Goal: Task Accomplishment & Management: Manage account settings

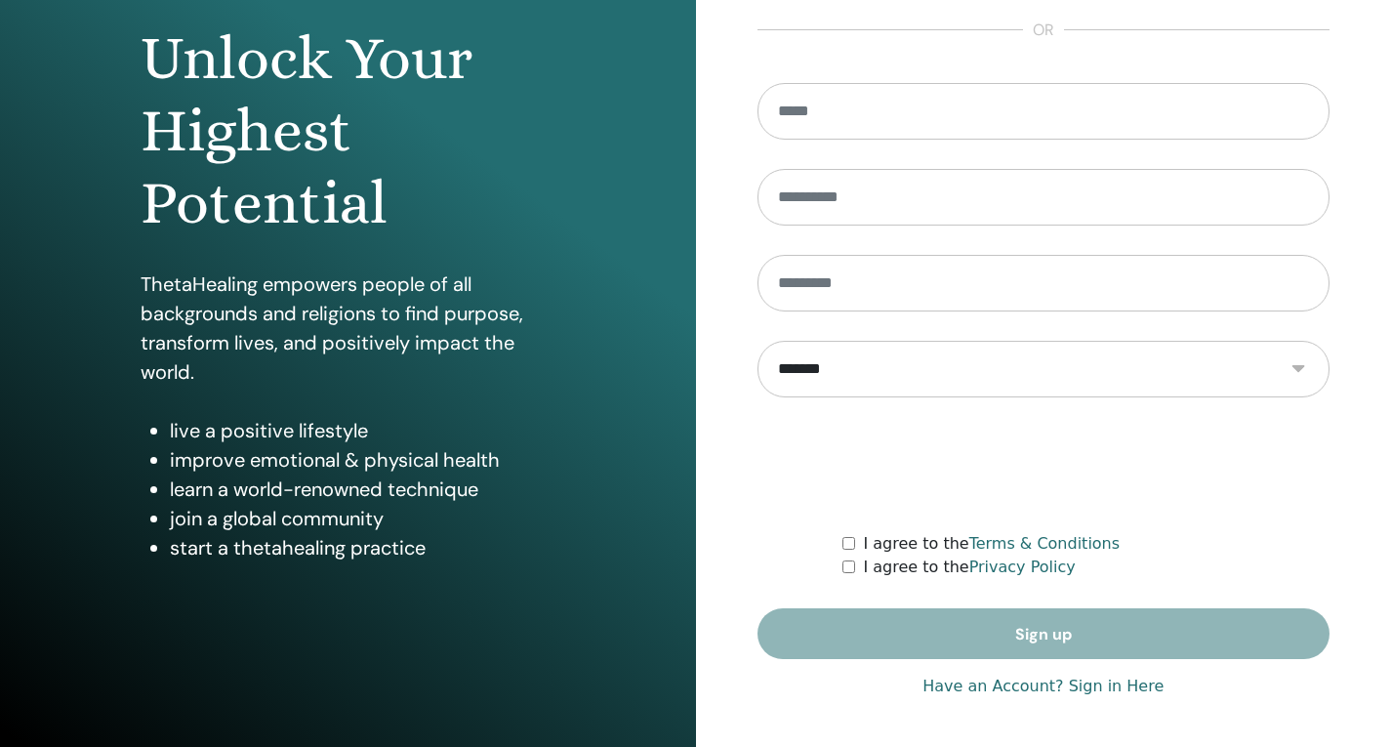
type input "**********"
click at [1053, 687] on link "Have an Account? Sign in Here" at bounding box center [1042, 686] width 241 height 23
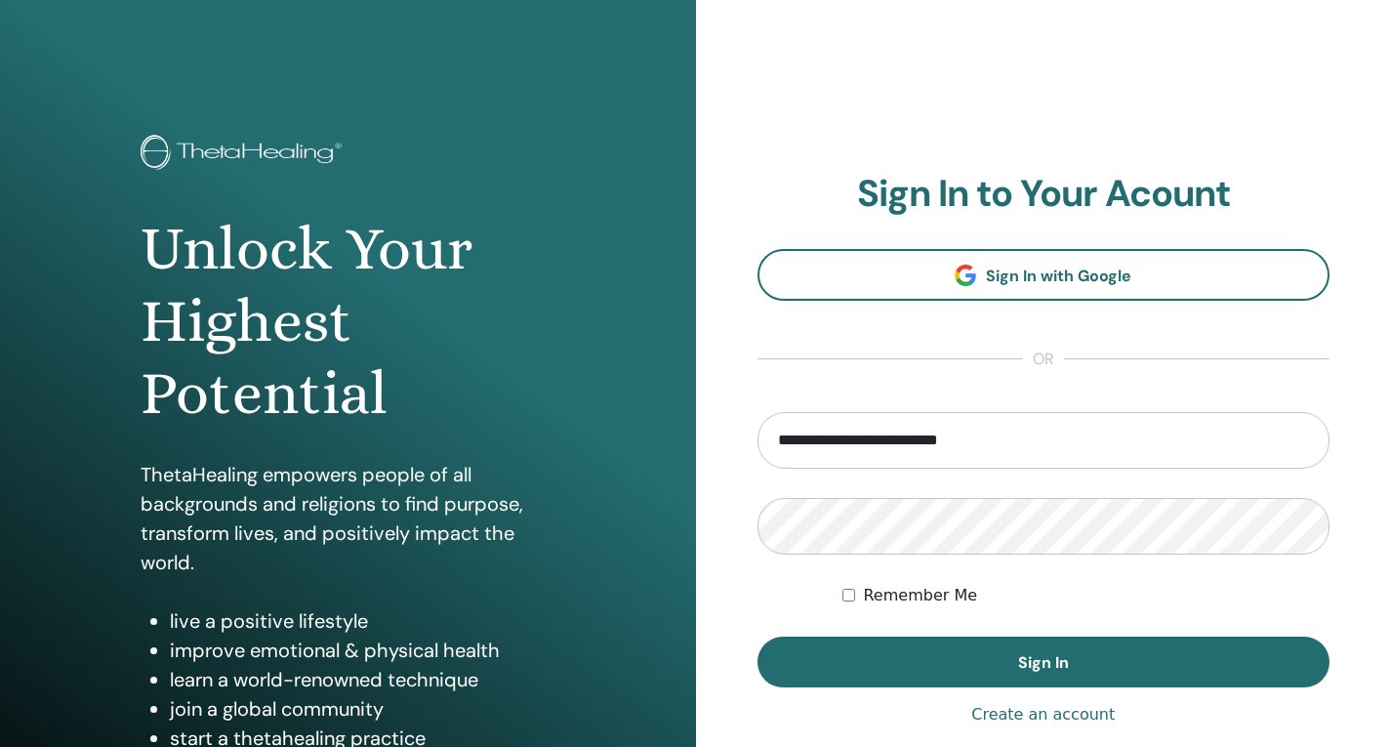
drag, startPoint x: 944, startPoint y: 684, endPoint x: 723, endPoint y: 358, distance: 393.7
click at [943, 684] on button "Sign In" at bounding box center [1043, 661] width 573 height 51
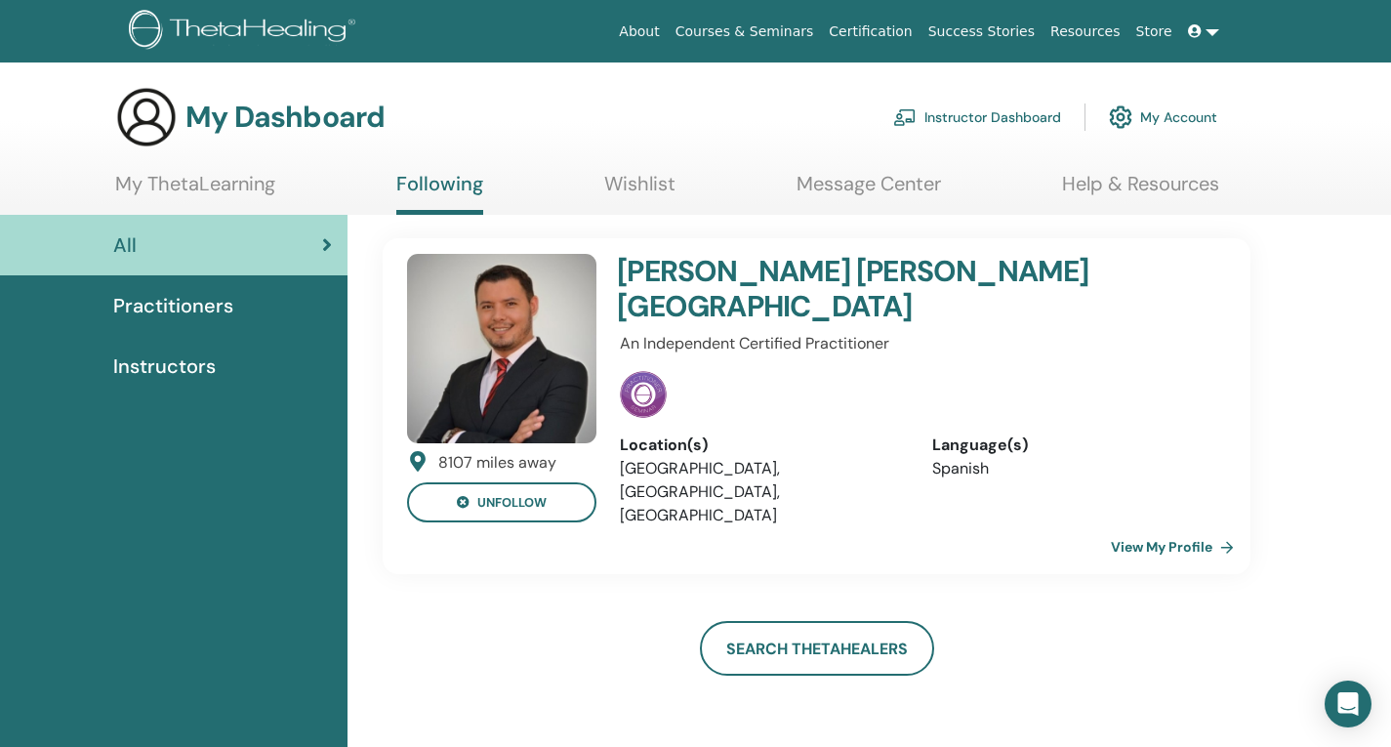
click at [166, 311] on span "Practitioners" at bounding box center [173, 305] width 120 height 29
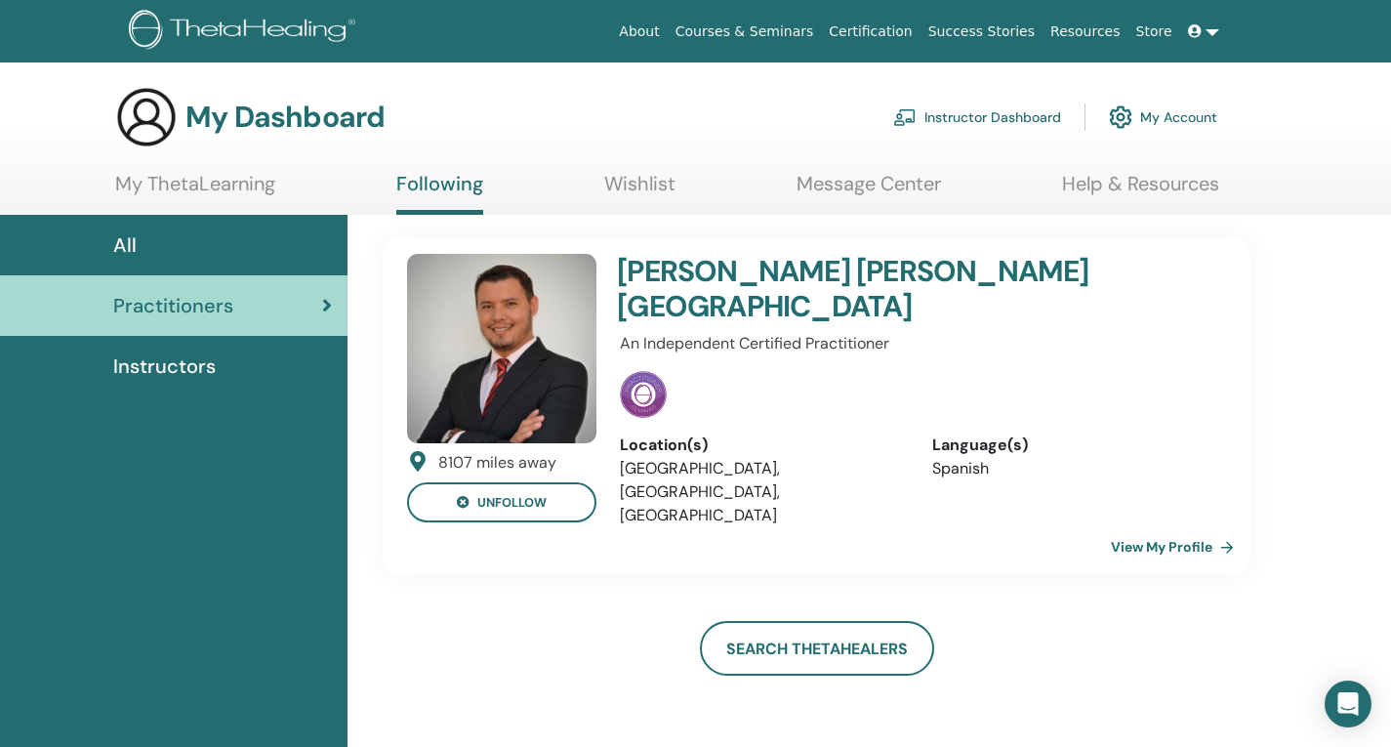
click at [978, 114] on link "Instructor Dashboard" at bounding box center [977, 117] width 168 height 43
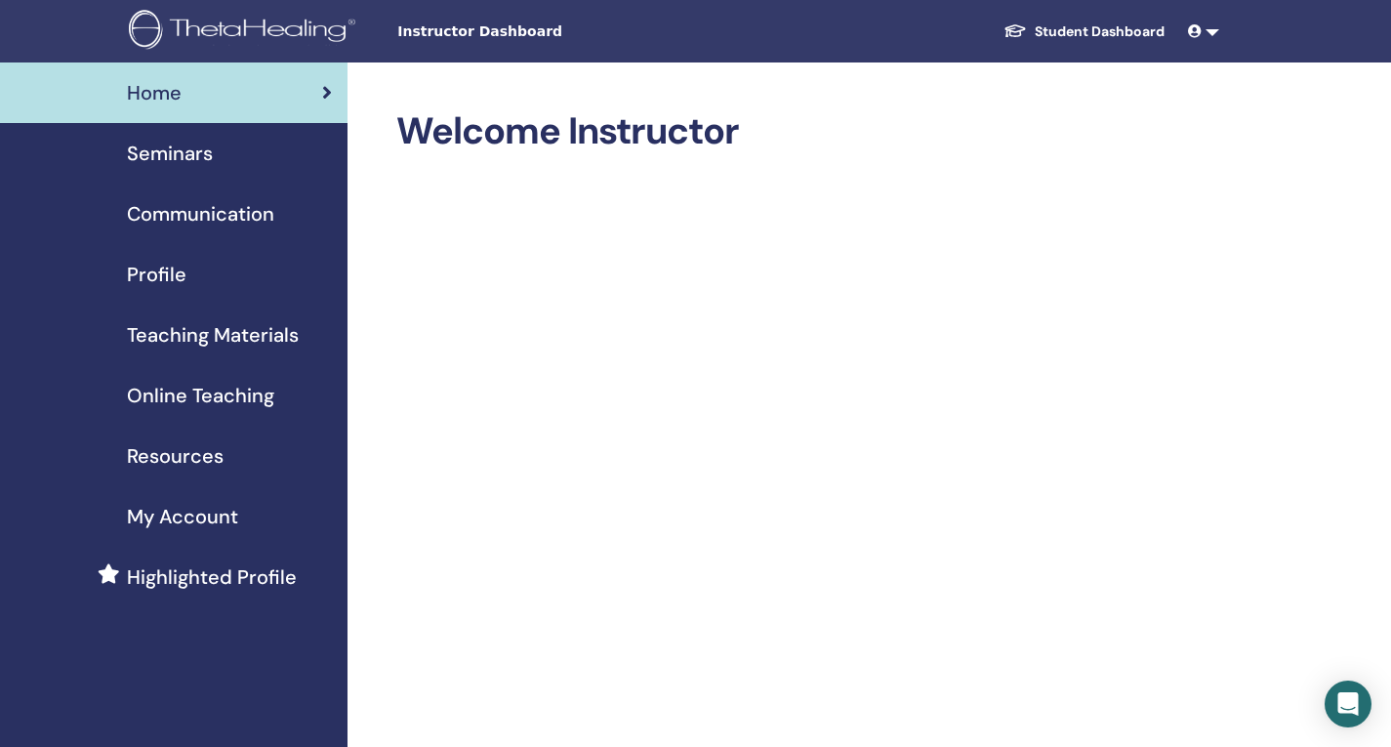
click at [185, 152] on span "Seminars" at bounding box center [170, 153] width 86 height 29
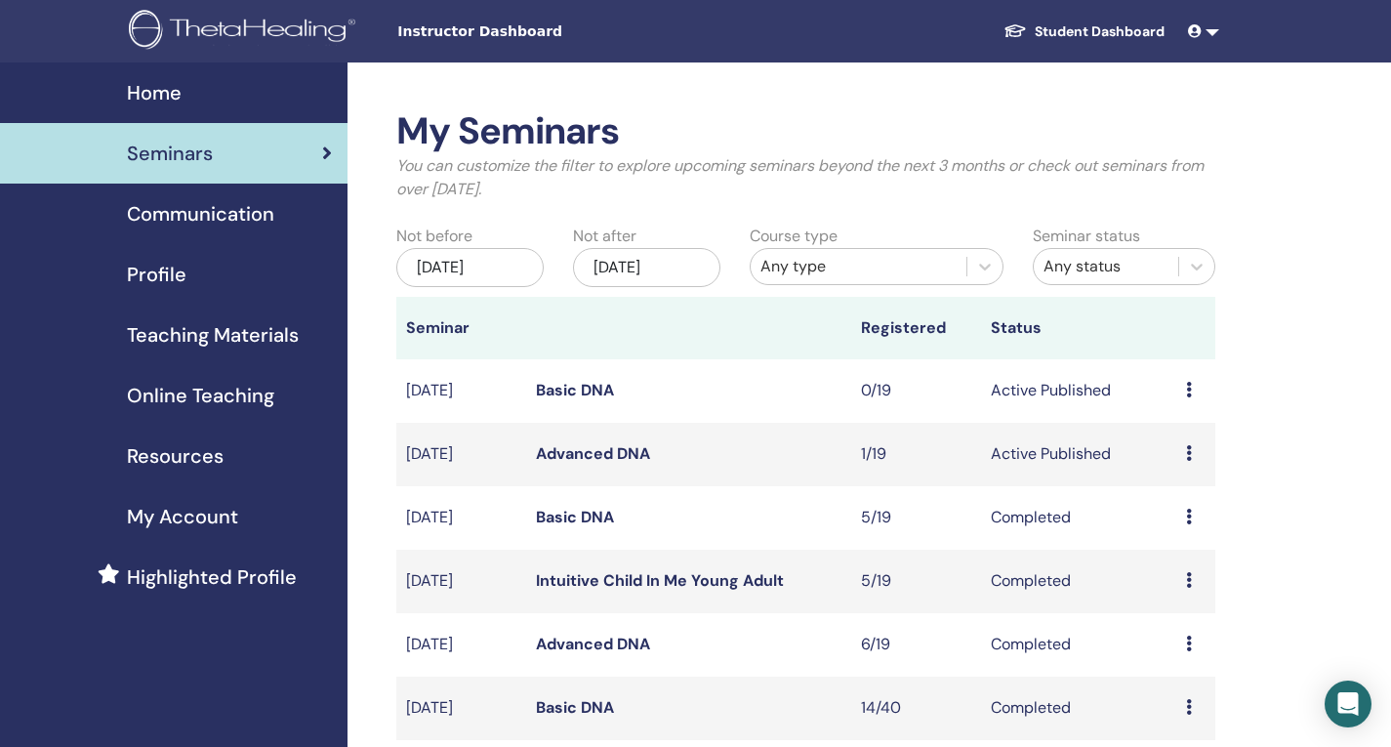
click at [579, 389] on link "Basic DNA" at bounding box center [575, 390] width 78 height 20
click at [630, 445] on link "Advanced DNA" at bounding box center [593, 453] width 114 height 20
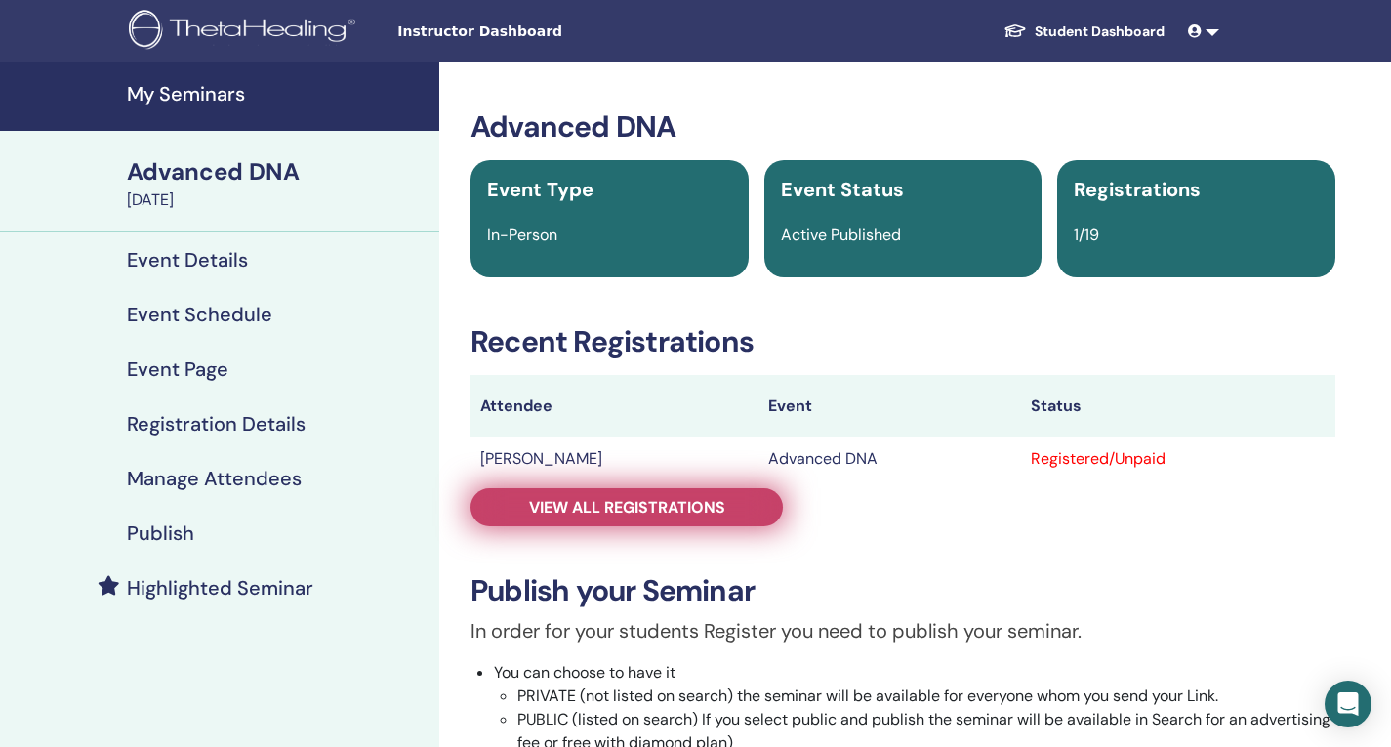
click at [685, 503] on span "View all registrations" at bounding box center [627, 507] width 196 height 20
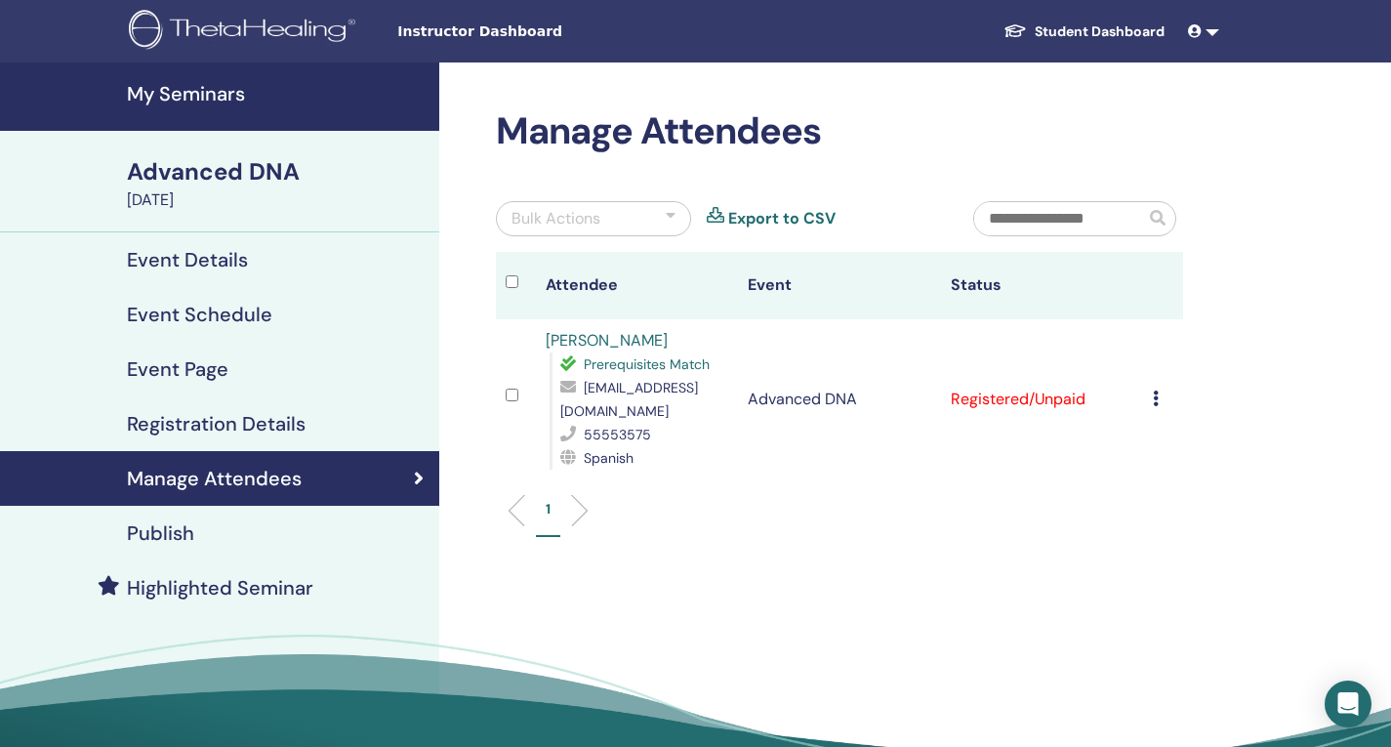
click at [233, 30] on img at bounding box center [245, 32] width 233 height 44
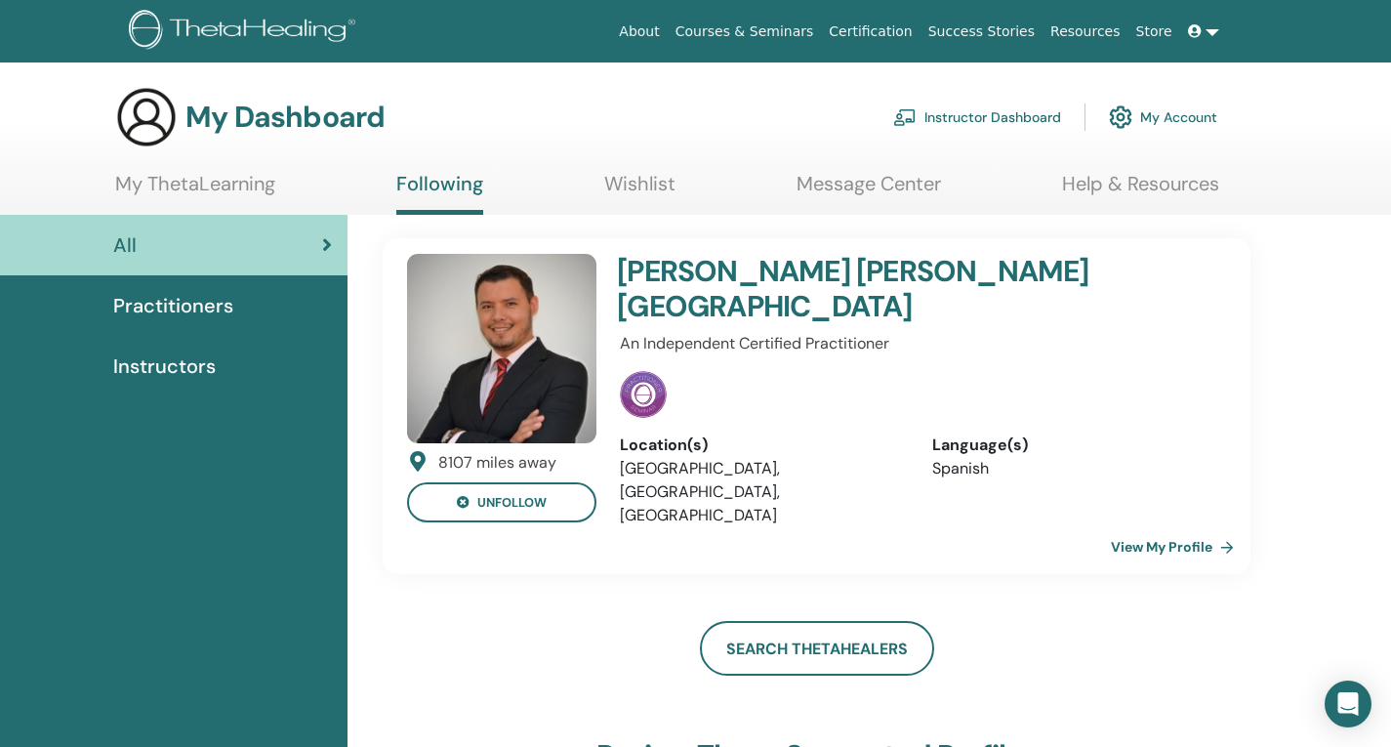
click at [1001, 114] on link "Instructor Dashboard" at bounding box center [977, 117] width 168 height 43
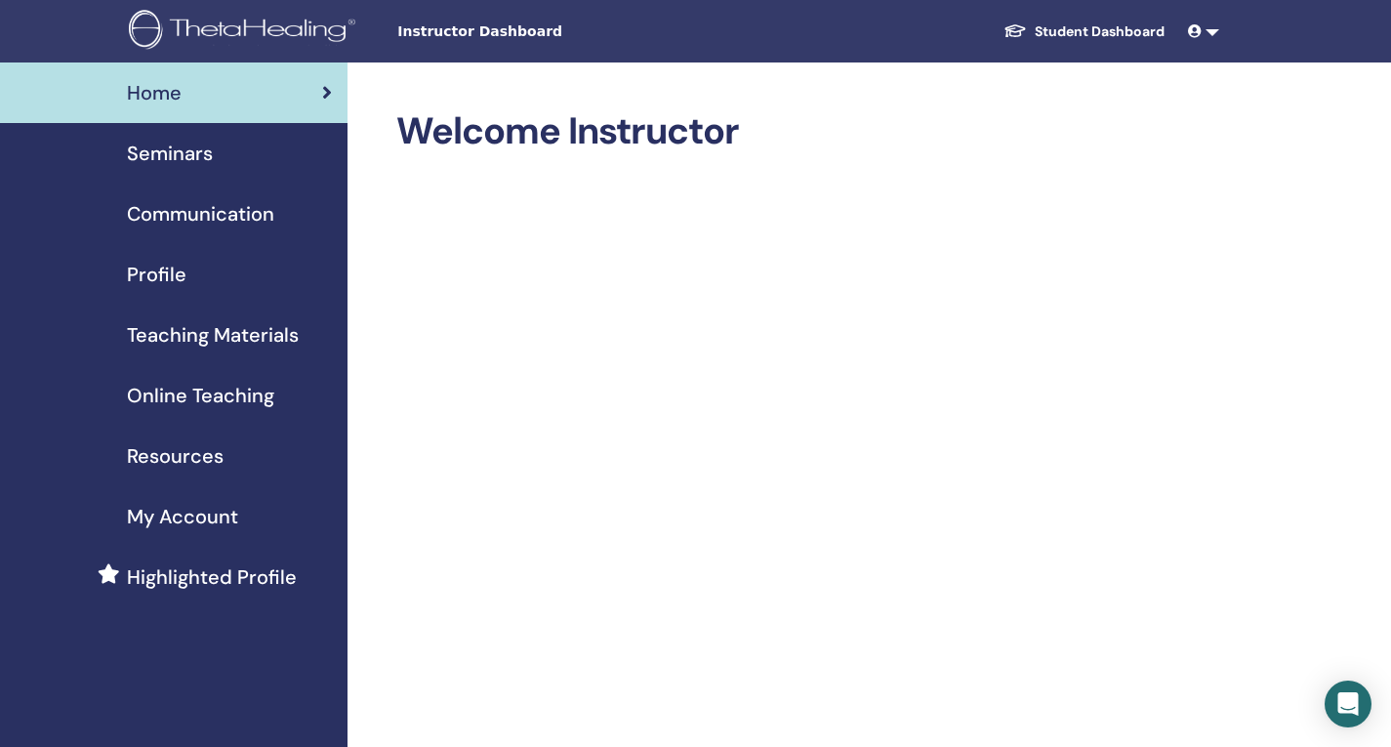
click at [165, 149] on span "Seminars" at bounding box center [170, 153] width 86 height 29
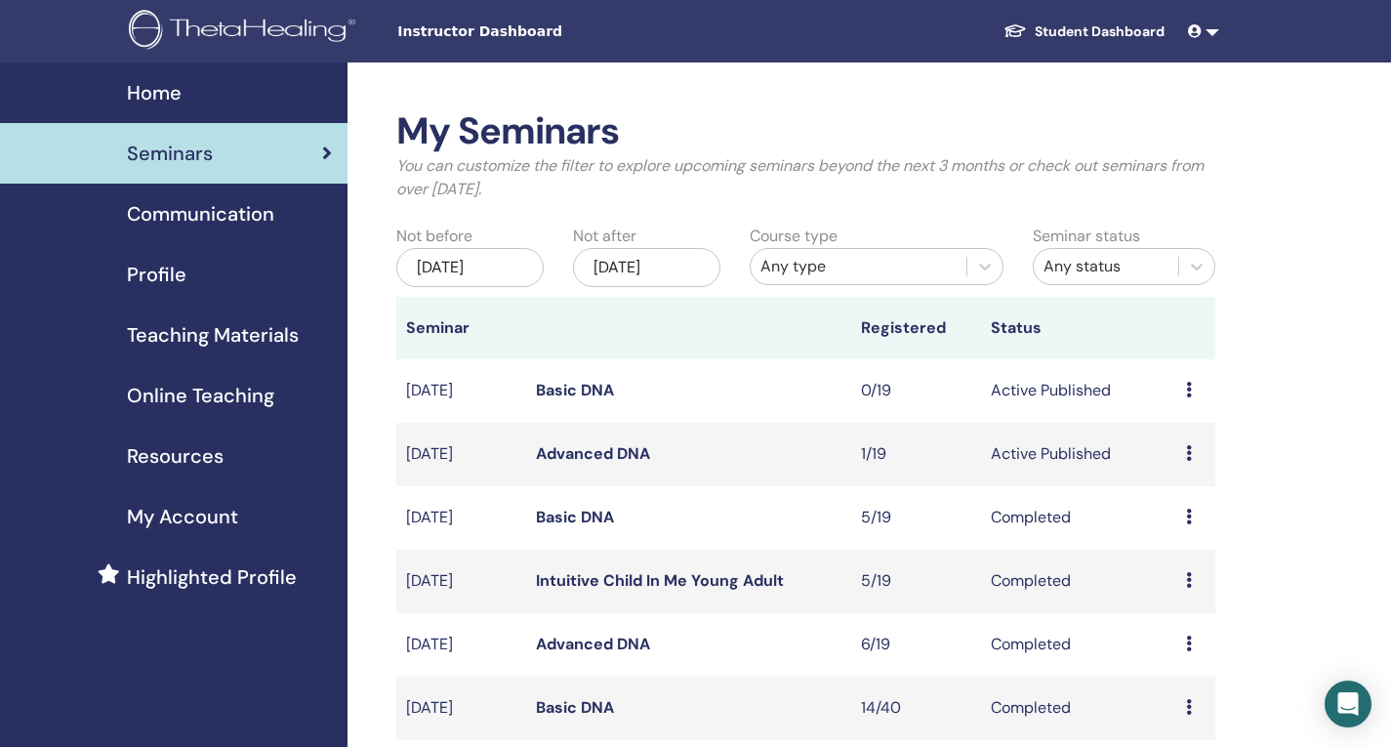
click at [610, 453] on link "Advanced DNA" at bounding box center [593, 453] width 114 height 20
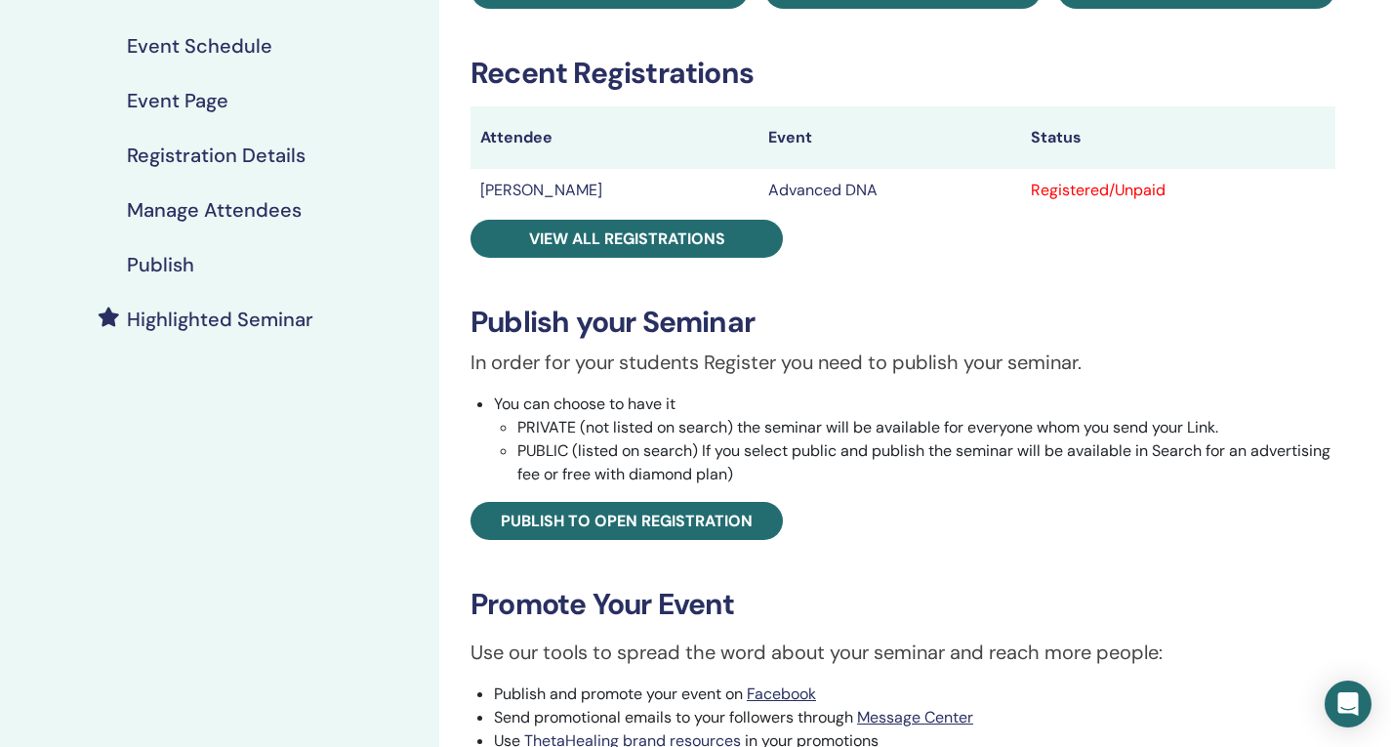
scroll to position [293, 0]
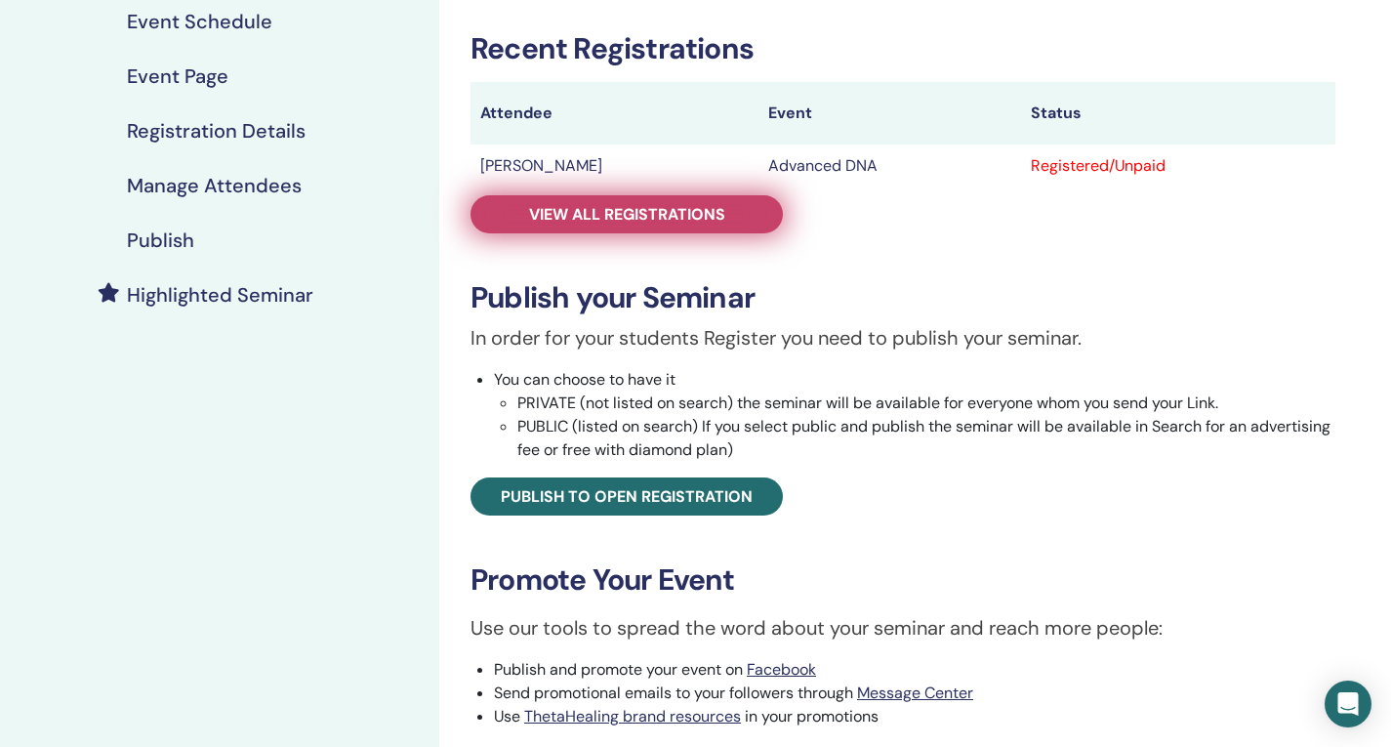
click at [620, 210] on span "View all registrations" at bounding box center [627, 214] width 196 height 20
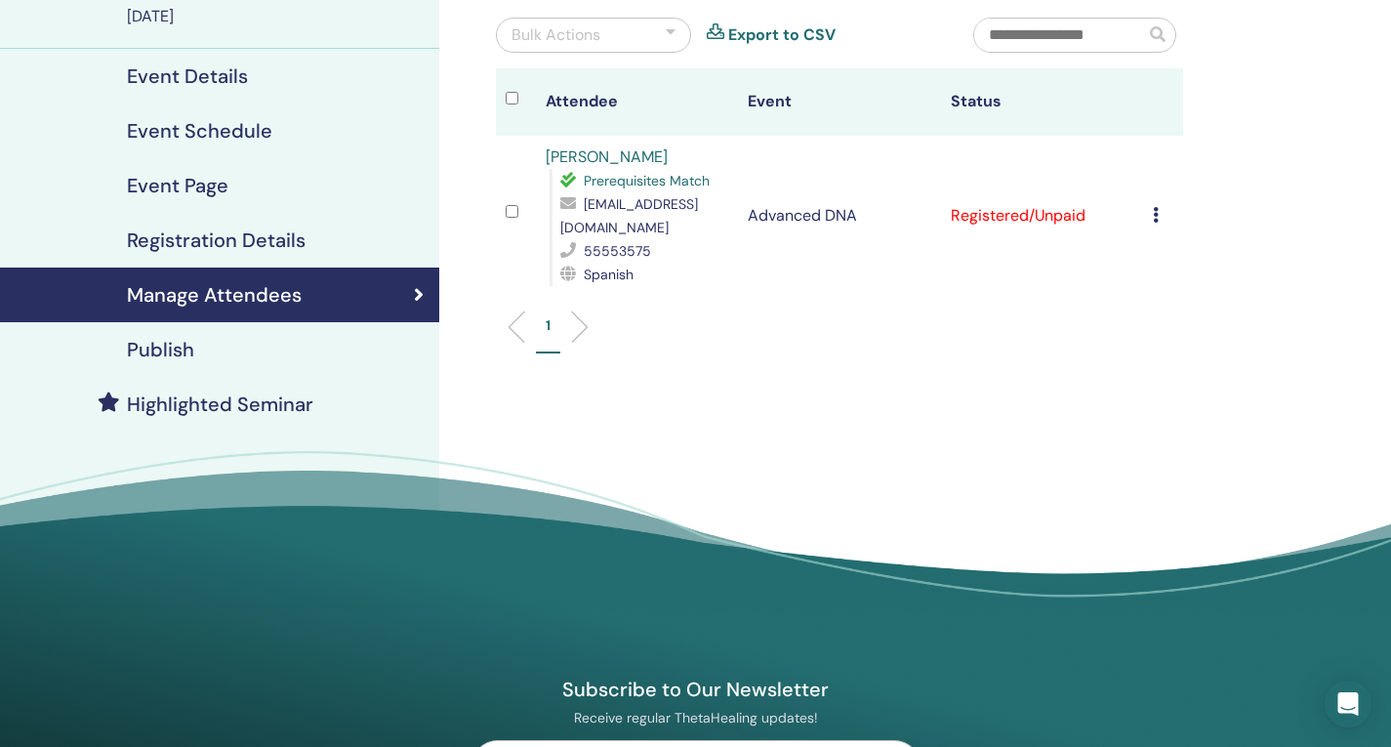
scroll to position [98, 0]
